Goal: Download file/media

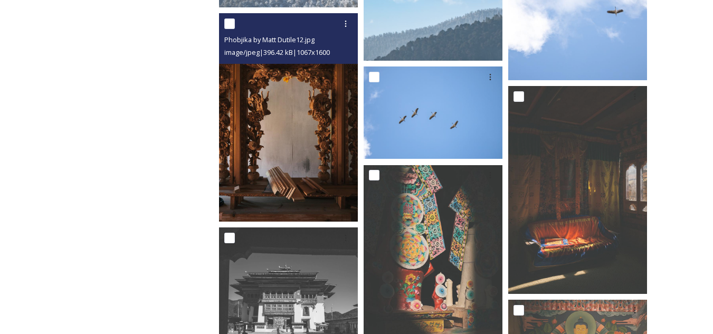
scroll to position [2232, 0]
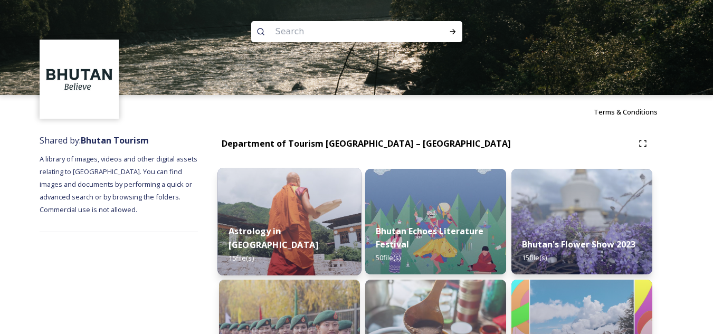
click at [257, 229] on div "Astrology in [GEOGRAPHIC_DATA] 15 file(s)" at bounding box center [290, 244] width 144 height 61
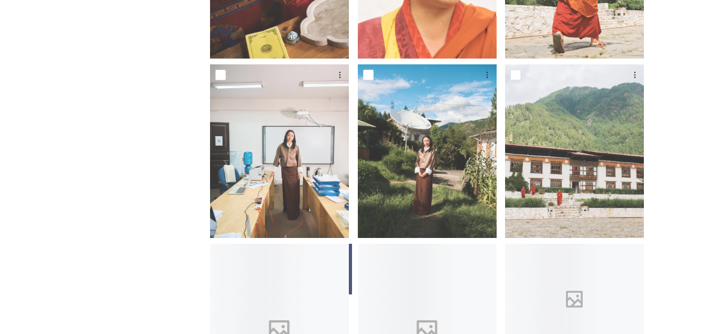
scroll to position [781, 0]
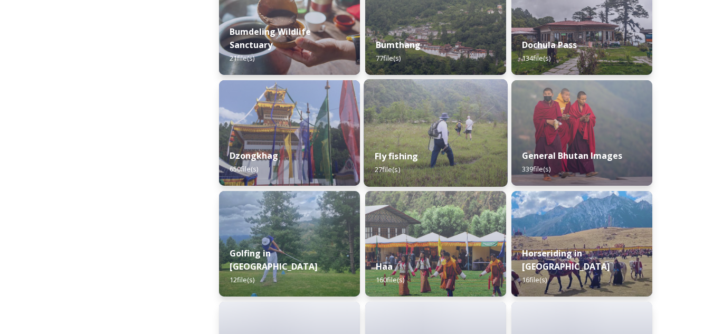
scroll to position [422, 0]
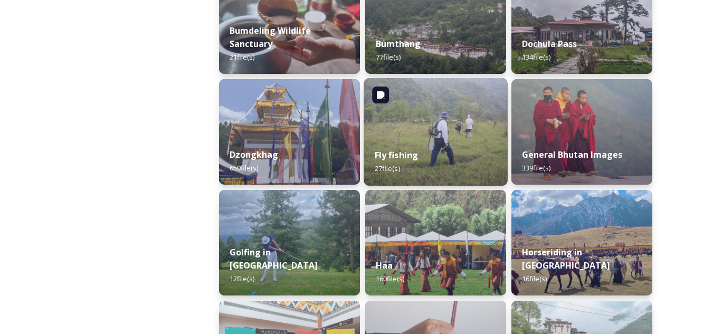
click at [394, 137] on img at bounding box center [436, 132] width 144 height 108
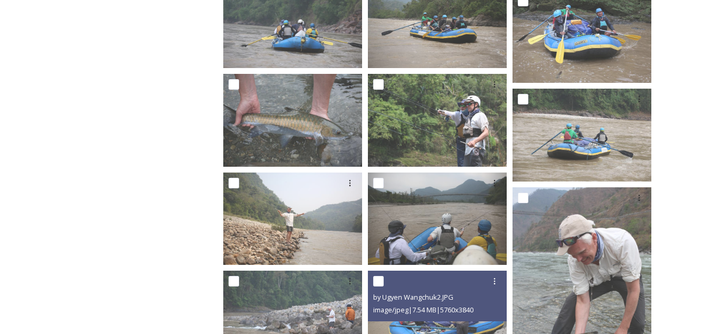
scroll to position [370, 0]
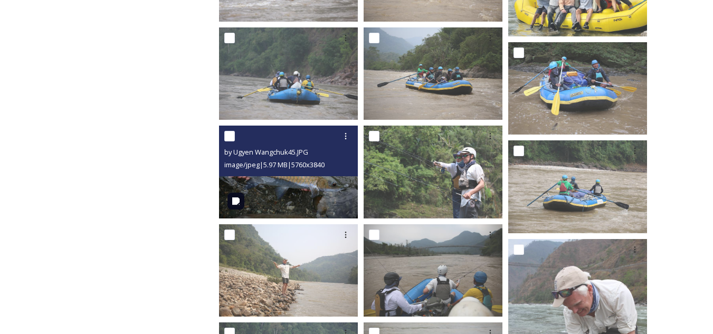
click at [316, 178] on img at bounding box center [288, 172] width 139 height 92
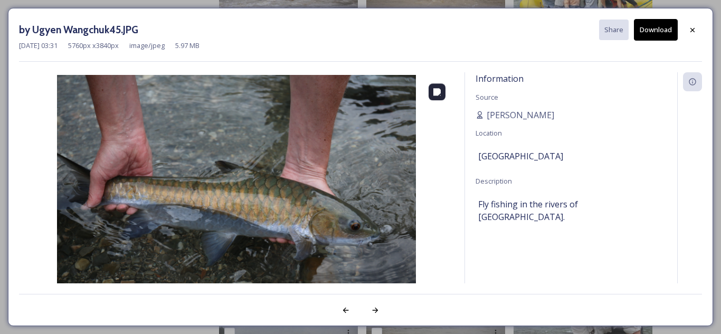
click at [268, 193] on img at bounding box center [236, 194] width 435 height 239
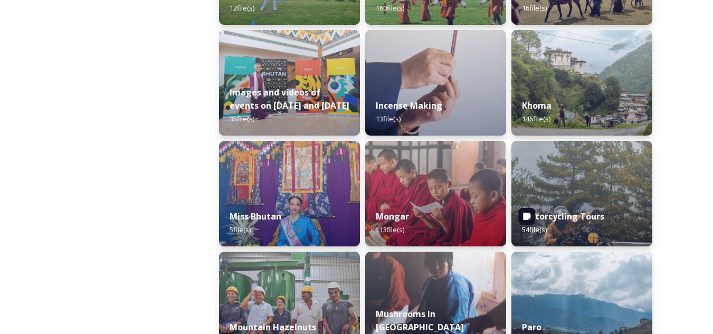
scroll to position [739, 0]
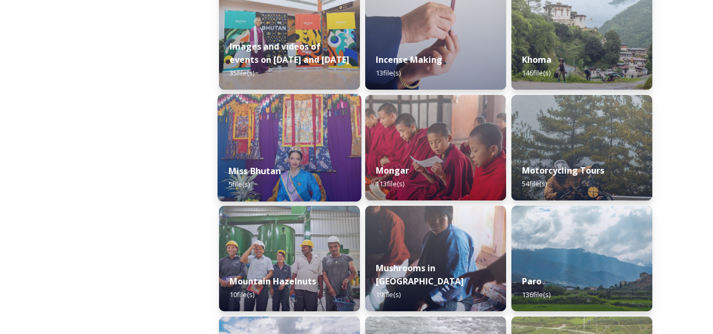
click at [324, 200] on div "Miss Bhutan 5 file(s)" at bounding box center [290, 178] width 144 height 48
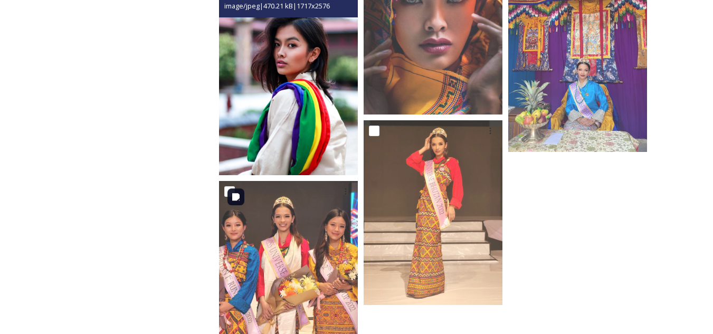
scroll to position [288, 0]
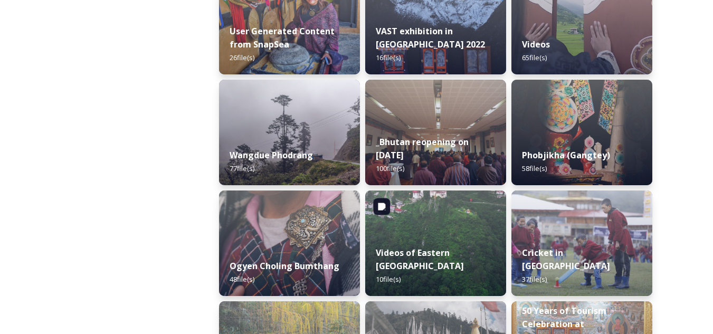
scroll to position [1531, 0]
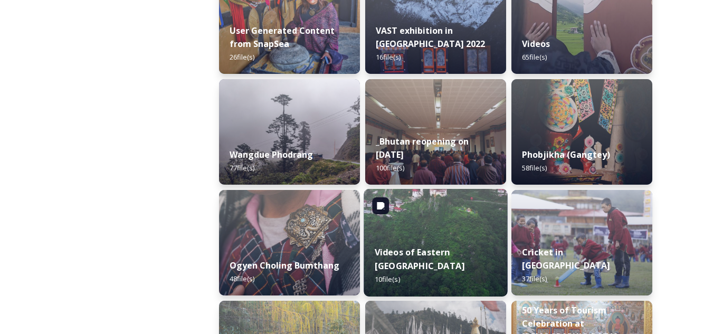
click at [443, 249] on div "Videos of Eastern Bhutan 10 file(s)" at bounding box center [436, 266] width 144 height 61
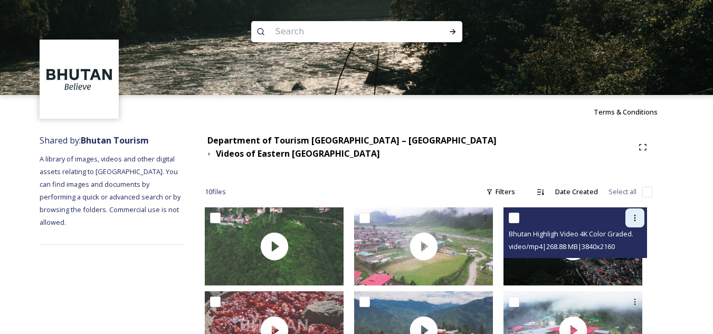
click at [633, 214] on icon at bounding box center [635, 218] width 8 height 8
click at [576, 247] on div "View File Download Bhutan Highligh Video 4K Color Graded.mp4 video/mp4 | 268.88…" at bounding box center [576, 233] width 144 height 51
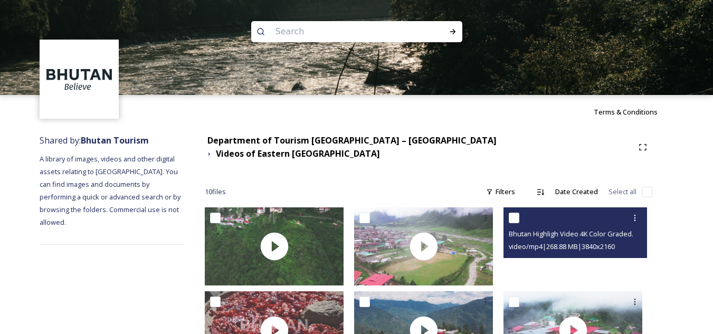
click at [585, 262] on div at bounding box center [573, 247] width 139 height 78
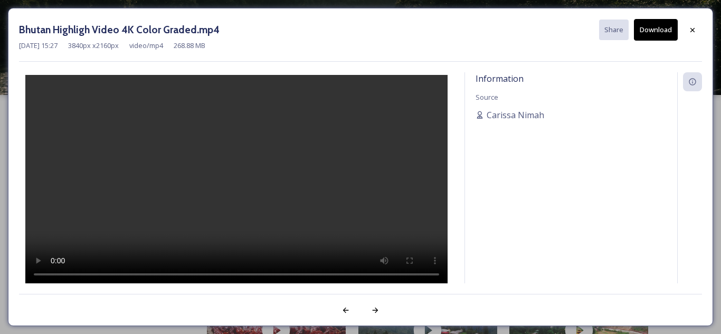
click at [516, 247] on div "Information Source [PERSON_NAME]" at bounding box center [571, 191] width 212 height 239
